Goal: Information Seeking & Learning: Learn about a topic

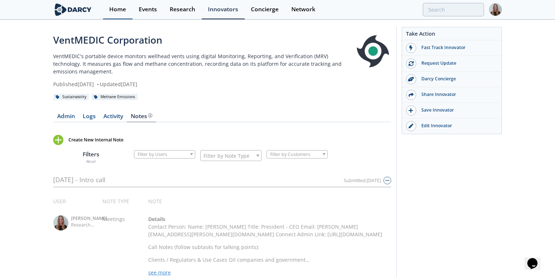
click at [119, 7] on div "Home" at bounding box center [117, 10] width 17 height 6
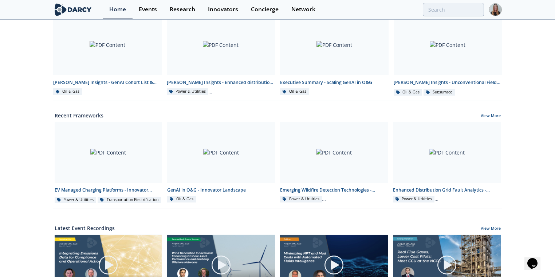
scroll to position [169, 0]
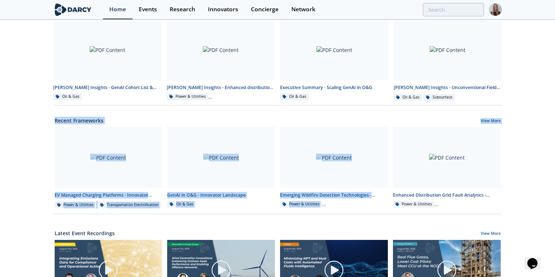
drag, startPoint x: 547, startPoint y: 107, endPoint x: 546, endPoint y: 151, distance: 44.4
click at [546, 151] on div "Unconventional Field Development Optimization through Geochemical Fingerprintin…" at bounding box center [277, 160] width 555 height 616
click at [536, 145] on div "Unconventional Field Development Optimization through Geochemical Fingerprintin…" at bounding box center [277, 160] width 555 height 616
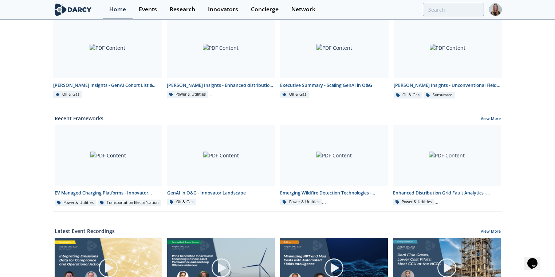
scroll to position [0, 0]
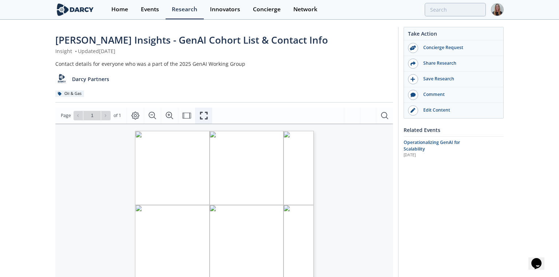
click at [208, 111] on button "Fullscreen" at bounding box center [203, 116] width 17 height 16
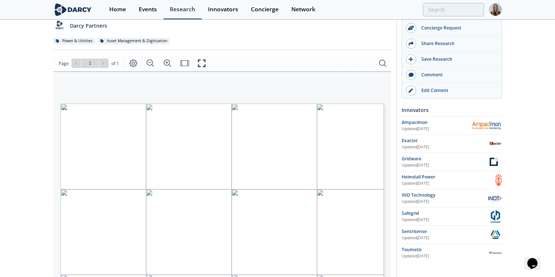
scroll to position [138, 0]
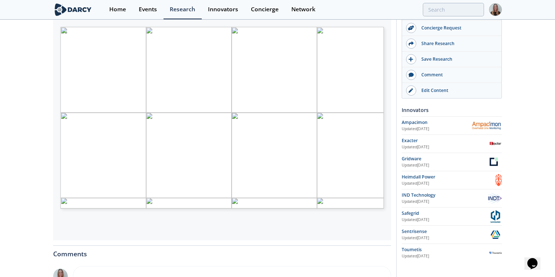
drag, startPoint x: 552, startPoint y: 96, endPoint x: 552, endPoint y: 106, distance: 10.6
click at [552, 106] on div "Enhanced Distribution Grid Fault Analytics - Innovator Landscape Framework • Up…" at bounding box center [277, 142] width 555 height 520
drag, startPoint x: 553, startPoint y: 106, endPoint x: 553, endPoint y: 112, distance: 6.2
click at [553, 112] on div "Enhanced Distribution Grid Fault Analytics - Innovator Landscape Framework • Up…" at bounding box center [277, 142] width 555 height 520
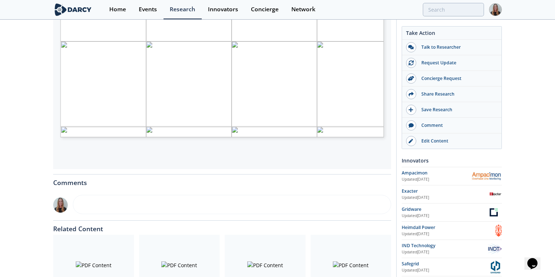
scroll to position [145, 0]
